Goal: Transaction & Acquisition: Purchase product/service

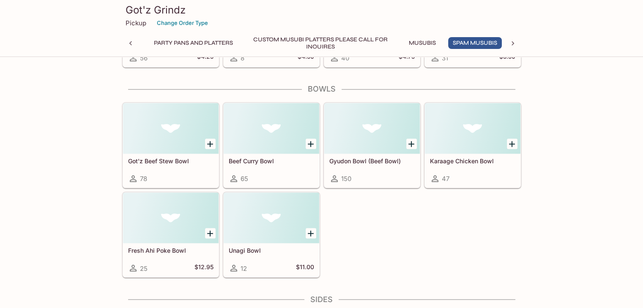
scroll to position [1310, 0]
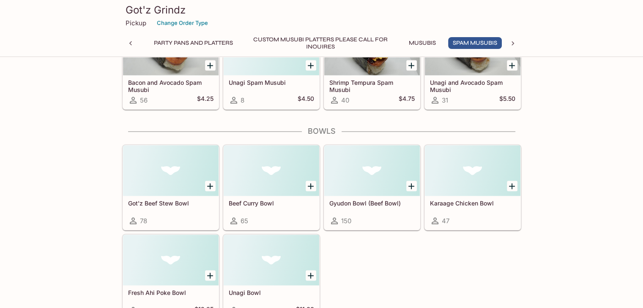
click at [371, 216] on div "150" at bounding box center [371, 221] width 85 height 10
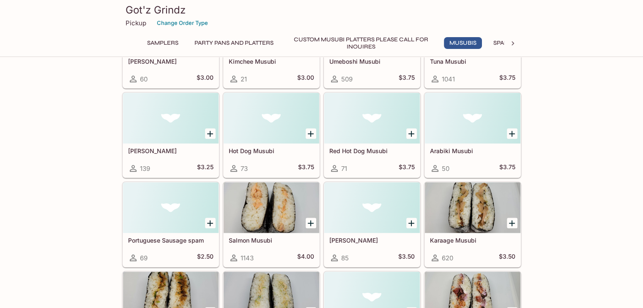
scroll to position [512, 0]
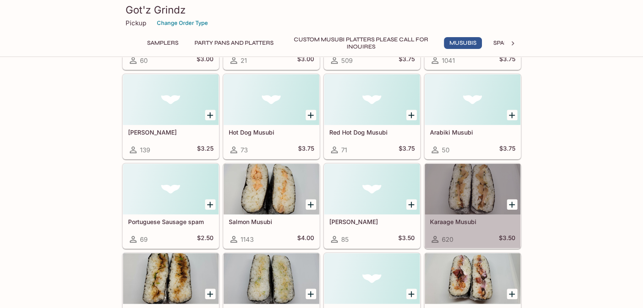
click at [484, 181] on div at bounding box center [472, 189] width 95 height 51
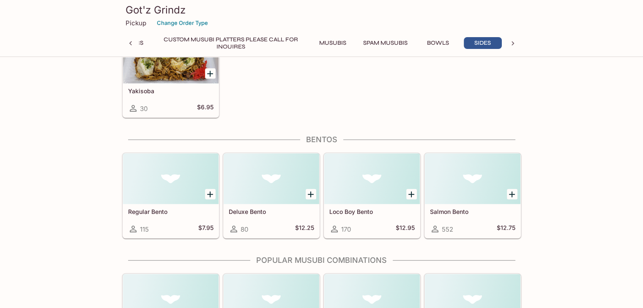
scroll to position [2033, 0]
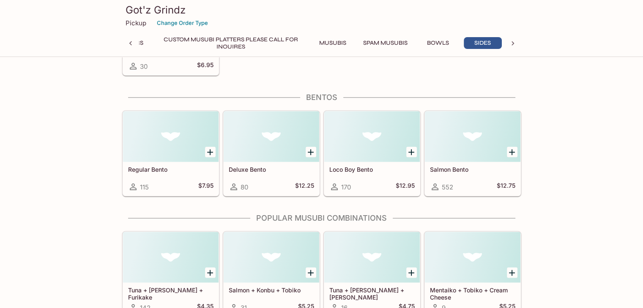
click at [167, 182] on div "115 $7.95" at bounding box center [170, 187] width 85 height 10
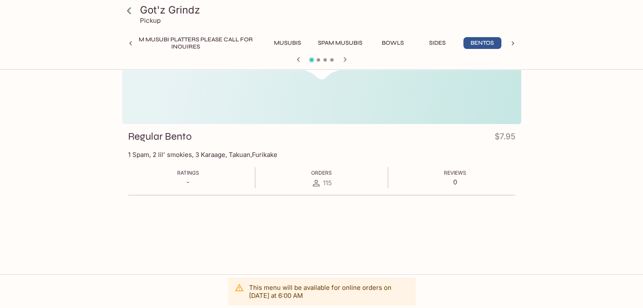
scroll to position [73, 0]
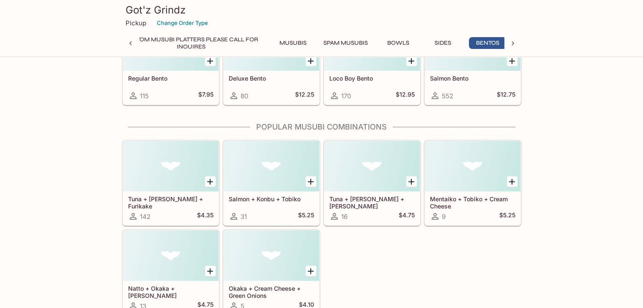
scroll to position [0, 175]
